Goal: Transaction & Acquisition: Purchase product/service

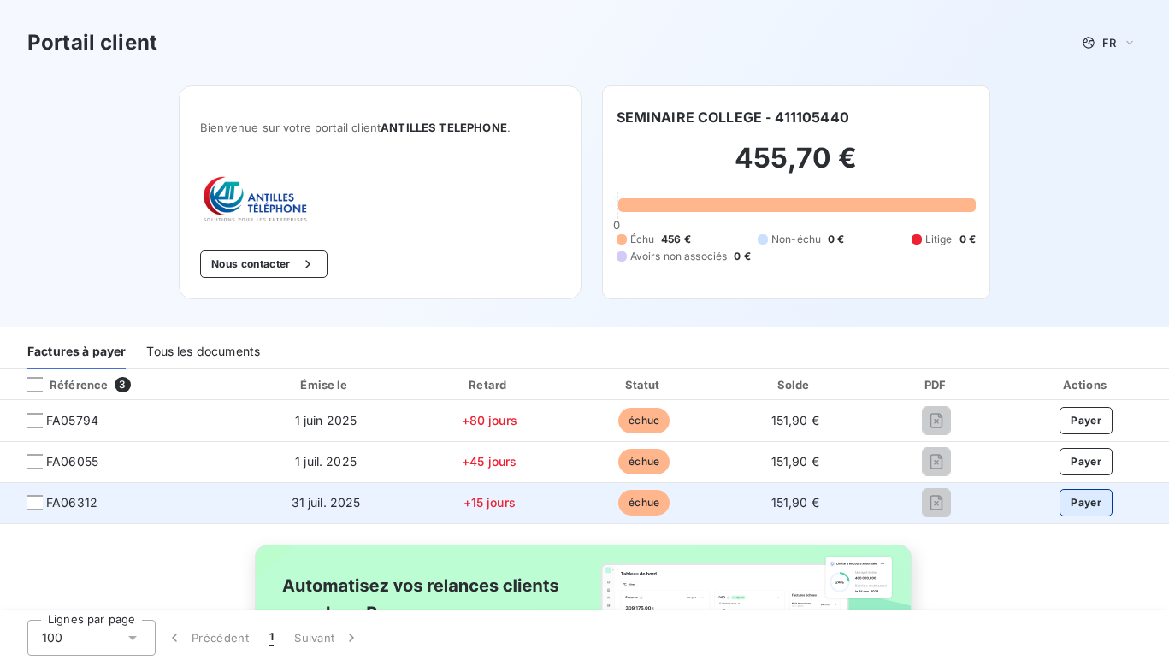
click at [1076, 506] on button "Payer" at bounding box center [1086, 502] width 53 height 27
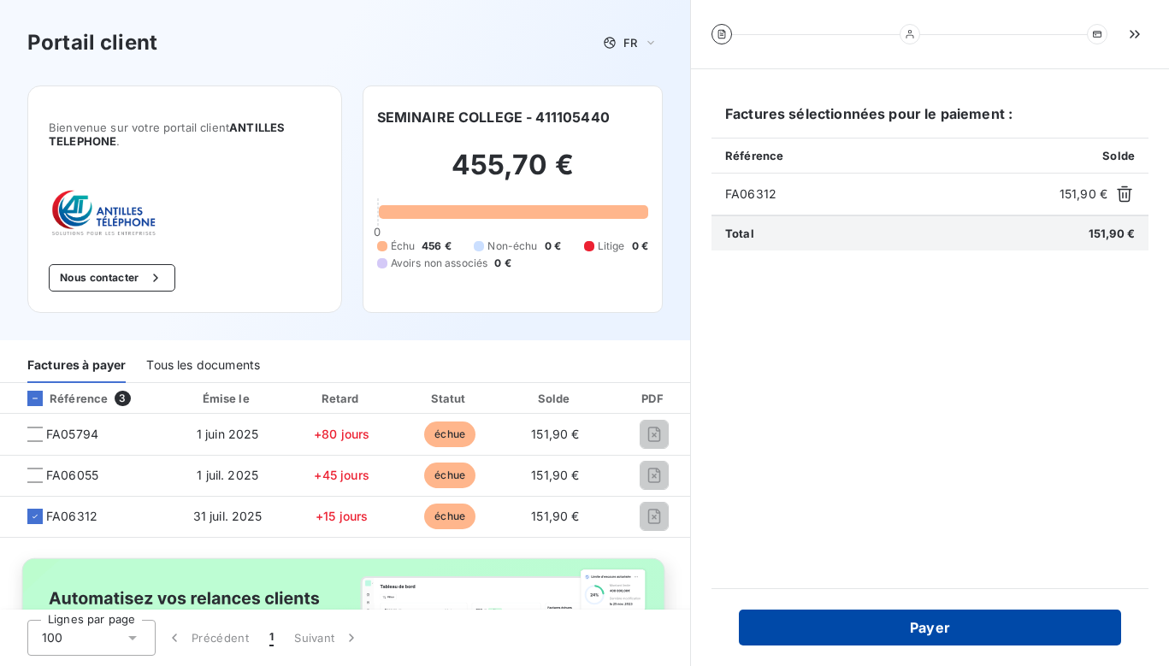
click at [879, 625] on button "Payer" at bounding box center [930, 628] width 382 height 36
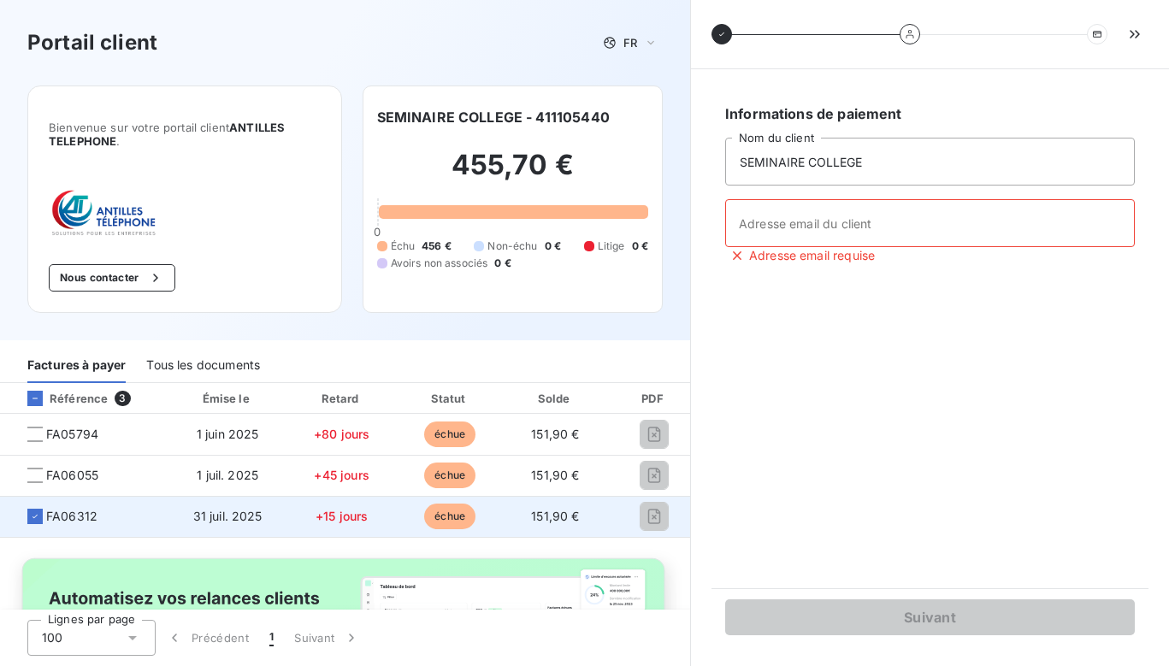
click at [255, 521] on span "31 juil. 2025" at bounding box center [227, 516] width 69 height 15
